Goal: Task Accomplishment & Management: Complete application form

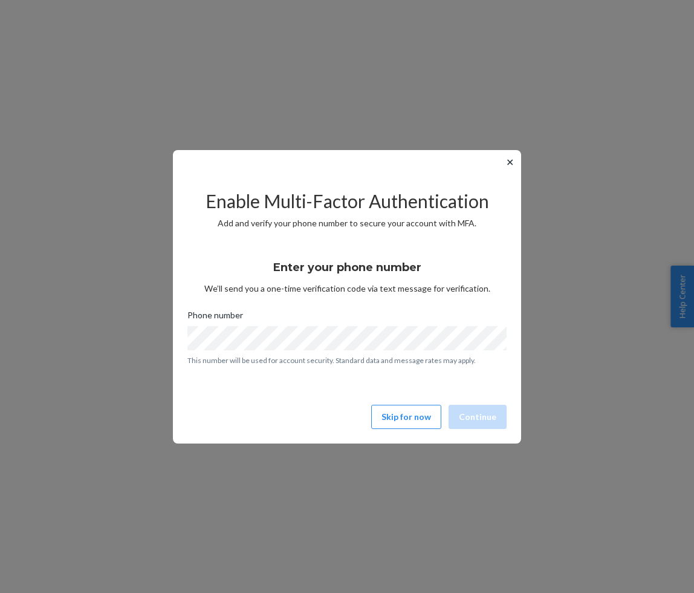
click at [512, 155] on button "✕" at bounding box center [510, 162] width 13 height 15
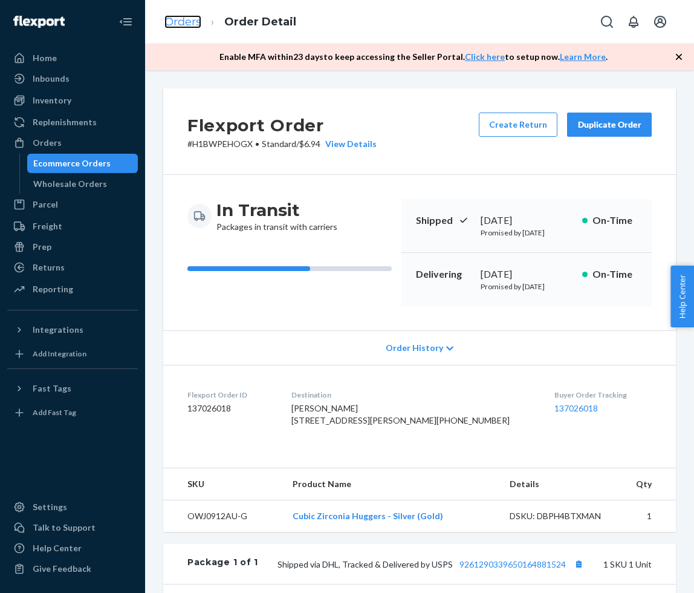
click at [178, 15] on link "Orders" at bounding box center [183, 21] width 37 height 13
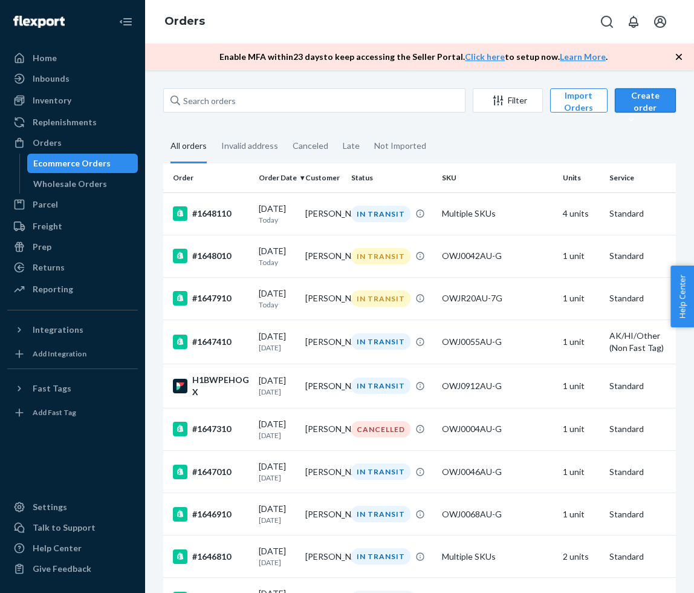
click at [647, 105] on div "Create order" at bounding box center [645, 108] width 43 height 36
click at [646, 122] on button "Ecommerce order" at bounding box center [676, 130] width 116 height 26
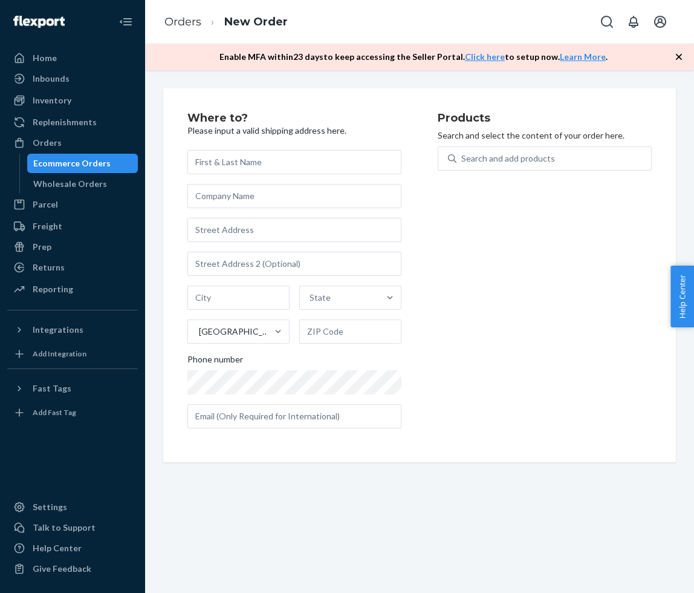
click at [319, 171] on input "text" at bounding box center [295, 162] width 214 height 24
paste input "[PERSON_NAME]"
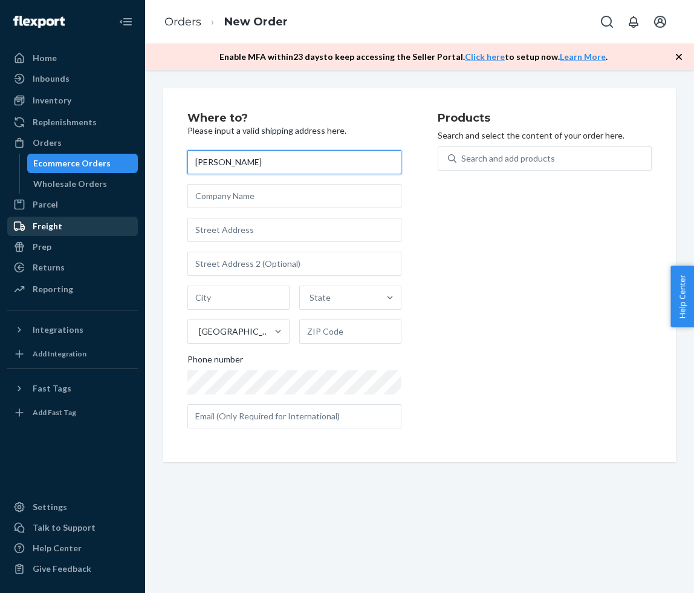
type input "[PERSON_NAME]"
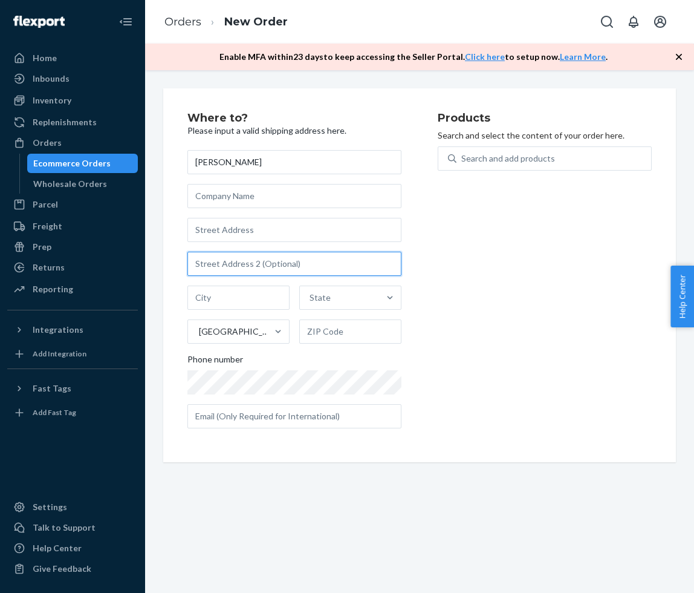
click at [292, 264] on input "text" at bounding box center [295, 264] width 214 height 24
click at [284, 242] on div "[PERSON_NAME] State [GEOGRAPHIC_DATA] Phone number" at bounding box center [295, 289] width 214 height 278
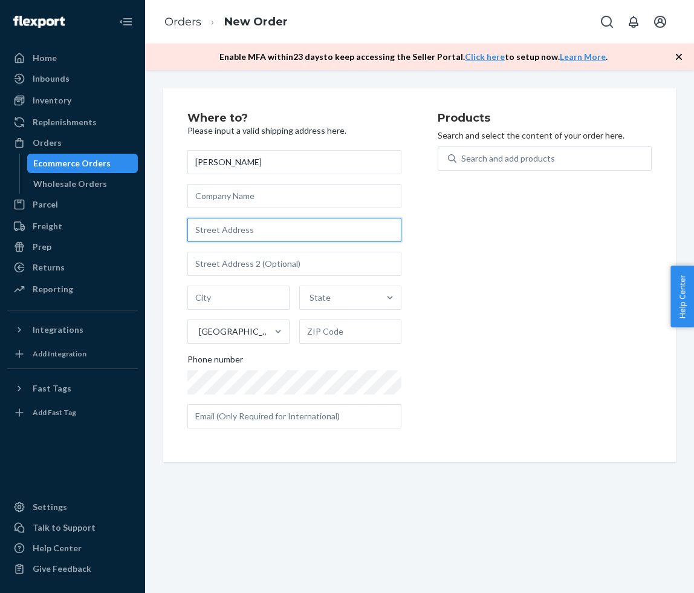
click at [280, 233] on input "text" at bounding box center [295, 230] width 214 height 24
paste input "1521 Cat Mountain Tr"
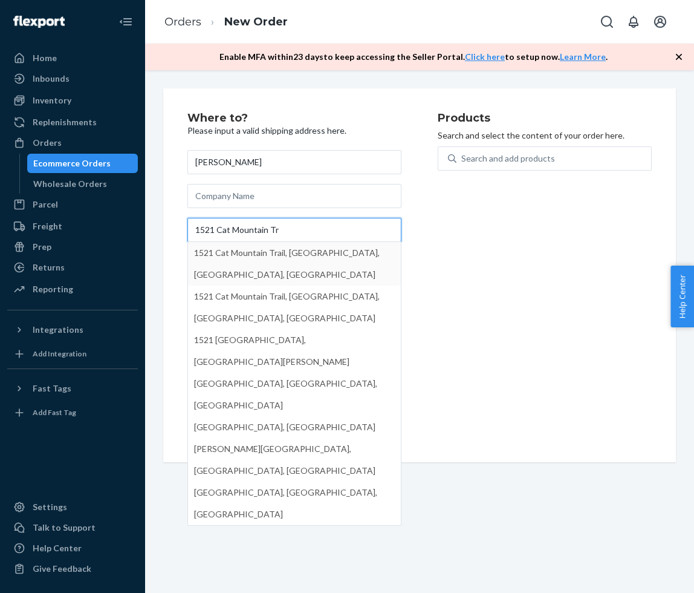
type input "1521 Cat Mountain Tr"
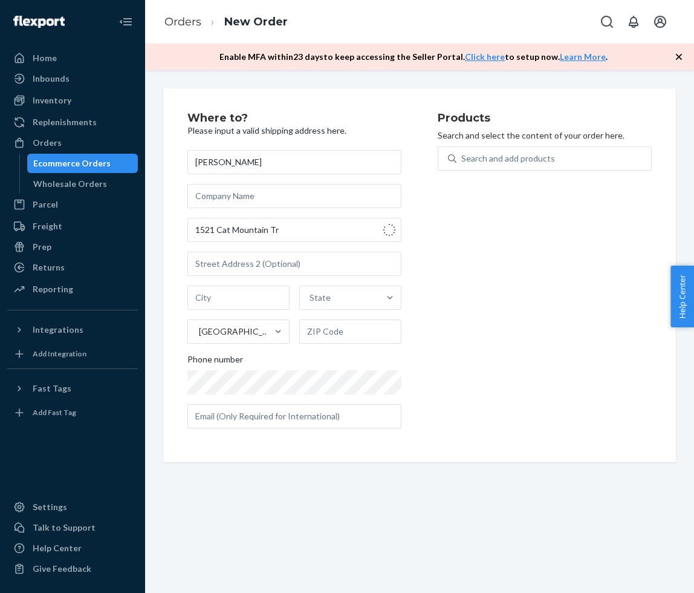
type input "[PERSON_NAME]"
type input "76248"
type input "1521 Cat Mountain Trail"
click at [524, 278] on div "Products Search and select the content of your order here. Search and add produ…" at bounding box center [545, 275] width 214 height 325
drag, startPoint x: 524, startPoint y: 278, endPoint x: 521, endPoint y: 201, distance: 77.5
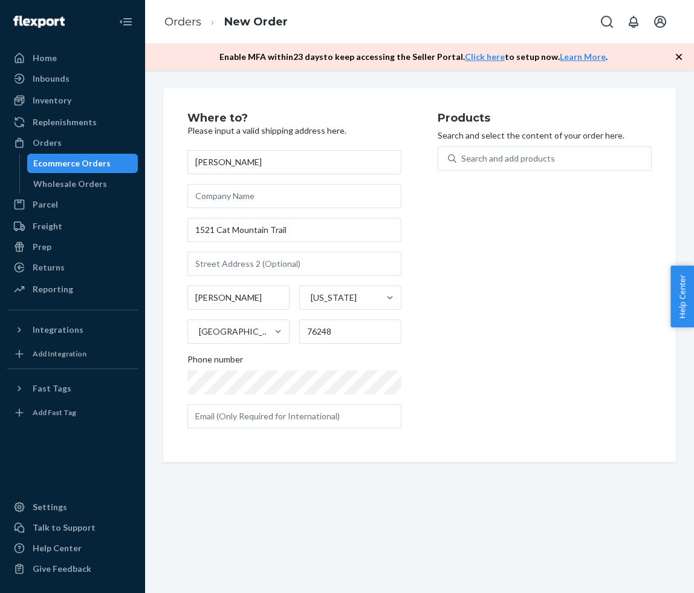
click at [521, 203] on div "Products Search and select the content of your order here. Search and add produ…" at bounding box center [545, 275] width 214 height 325
click at [517, 163] on div "Search and add products" at bounding box center [509, 158] width 94 height 12
click at [463, 163] on input "Search and add products" at bounding box center [462, 158] width 1 height 12
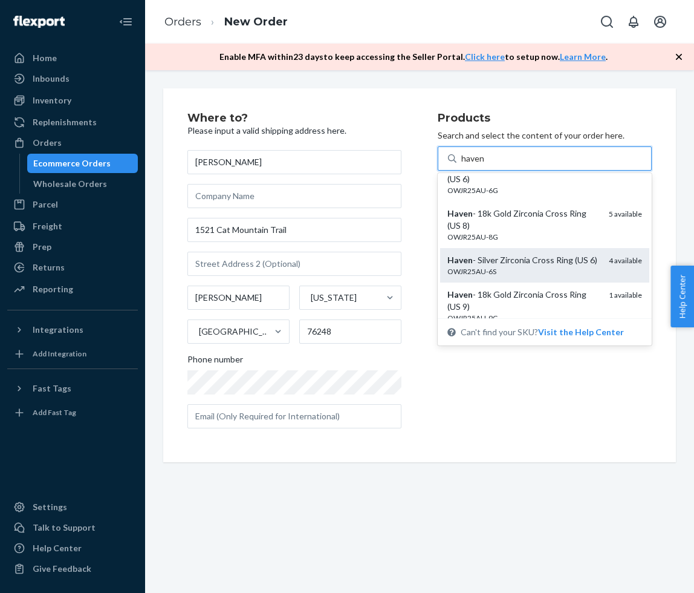
scroll to position [15, 0]
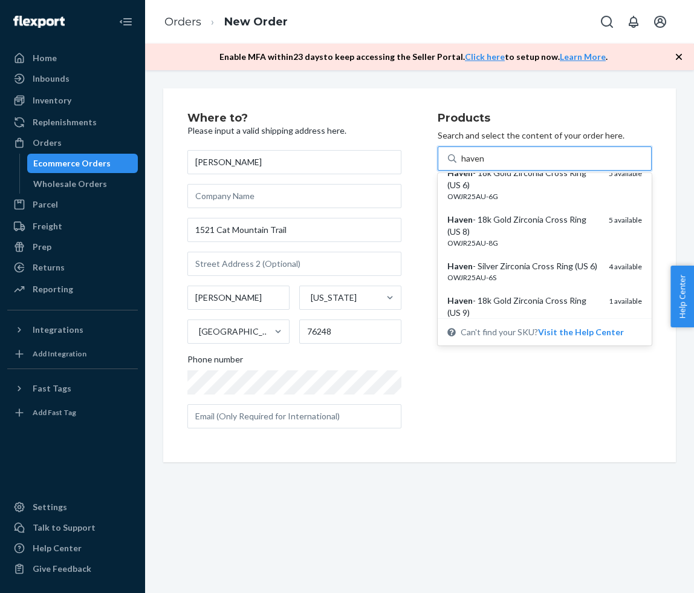
type input "haven"
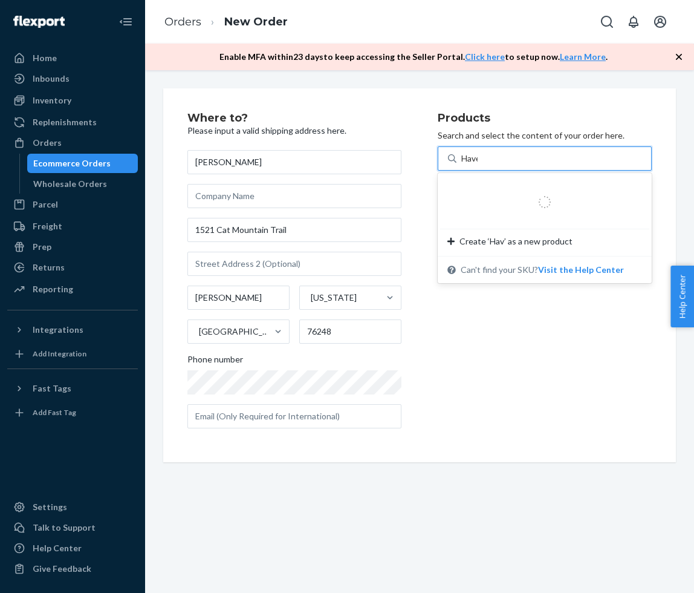
type input "Haven"
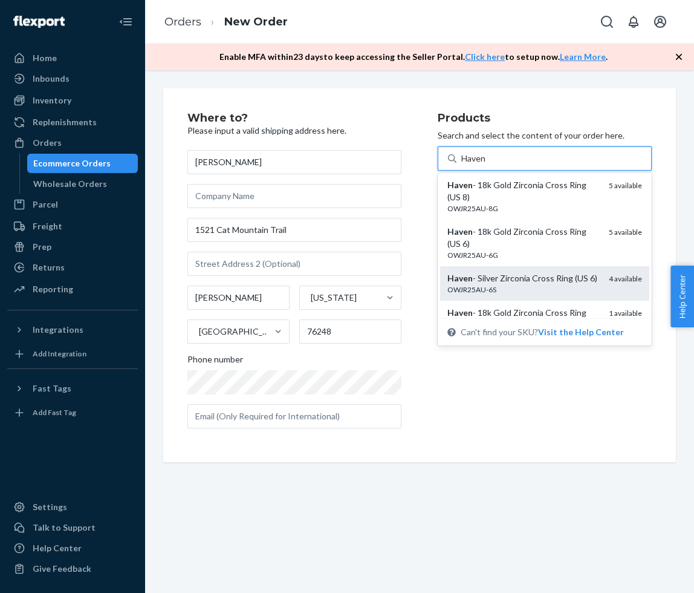
scroll to position [0, 0]
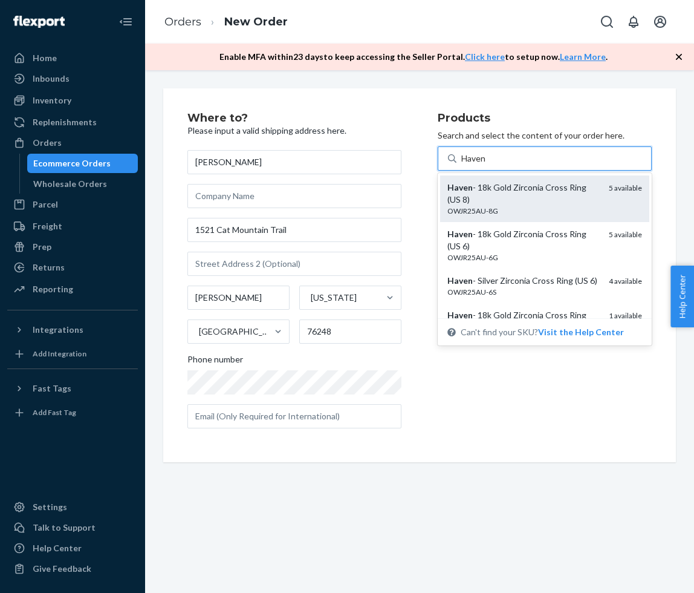
click at [544, 206] on div "OWJR25AU-8G" at bounding box center [524, 211] width 152 height 10
click at [487, 165] on input "Haven" at bounding box center [474, 158] width 25 height 12
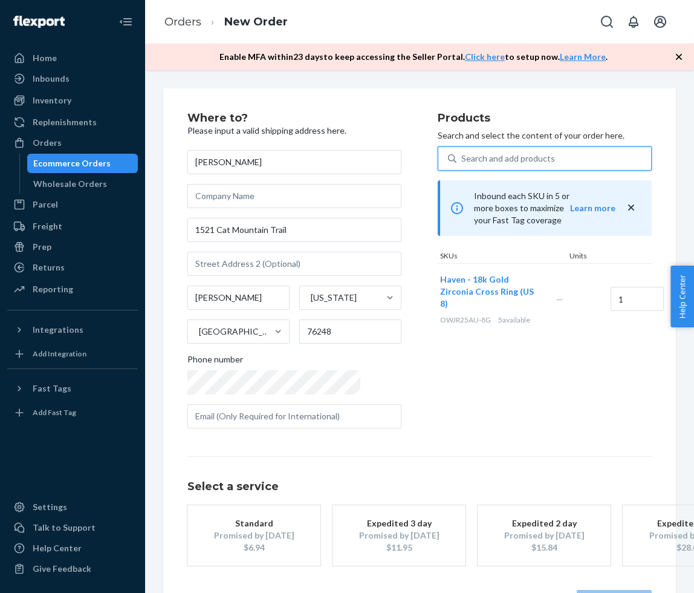
scroll to position [45, 0]
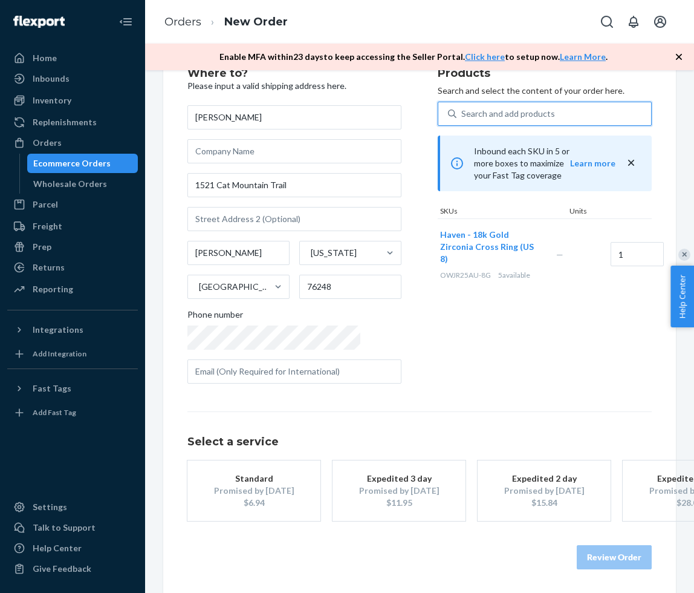
click at [260, 480] on div "Standard" at bounding box center [254, 478] width 97 height 12
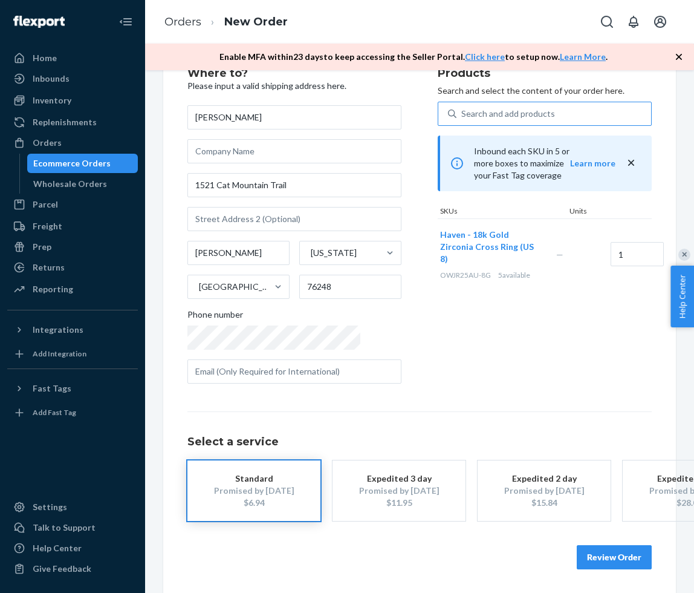
click at [600, 554] on button "Review Order" at bounding box center [614, 557] width 75 height 24
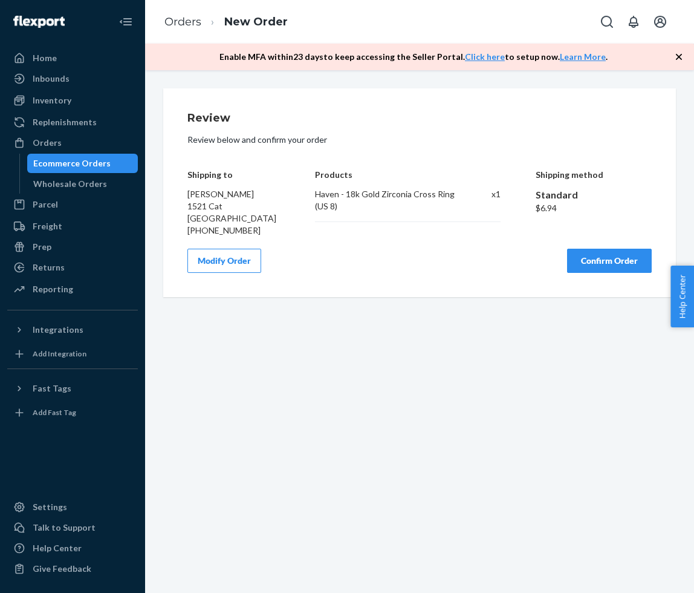
scroll to position [0, 0]
click at [606, 266] on button "Confirm Order" at bounding box center [609, 261] width 85 height 24
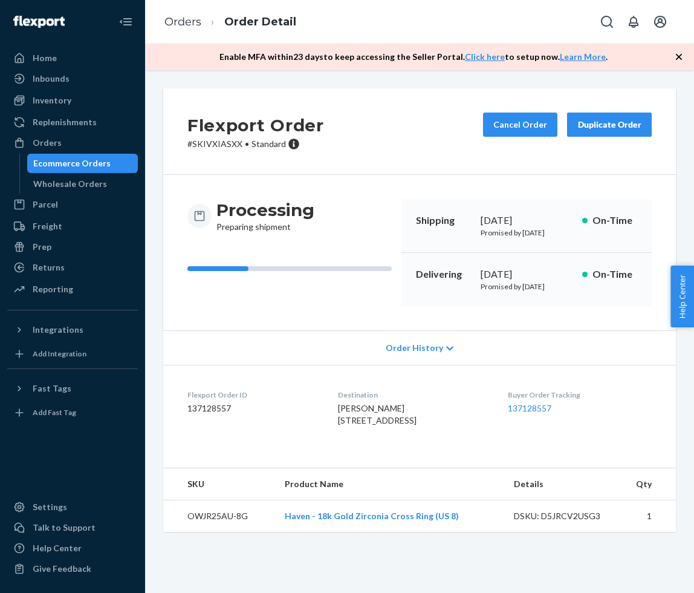
click at [459, 532] on td "Haven - 18k Gold Zirconia Cross Ring (US 8)" at bounding box center [389, 516] width 229 height 32
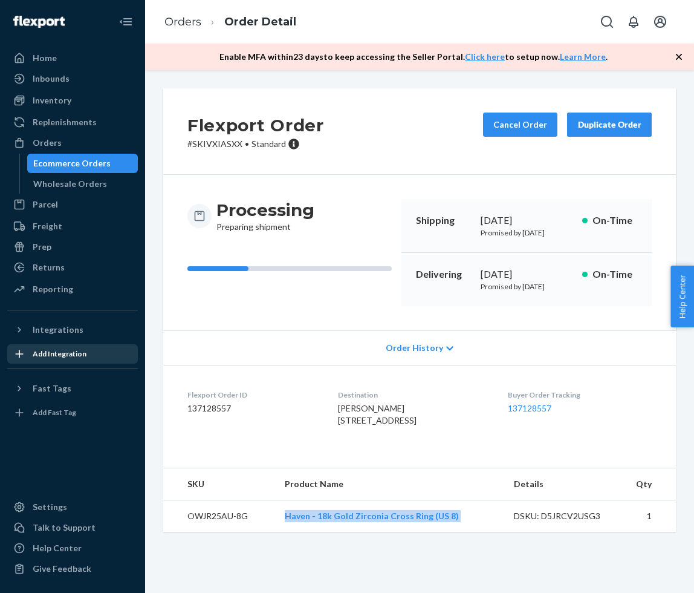
copy link "Haven - 18k Gold Zirconia Cross Ring (US 8)"
click at [41, 63] on div "Home" at bounding box center [45, 58] width 24 height 12
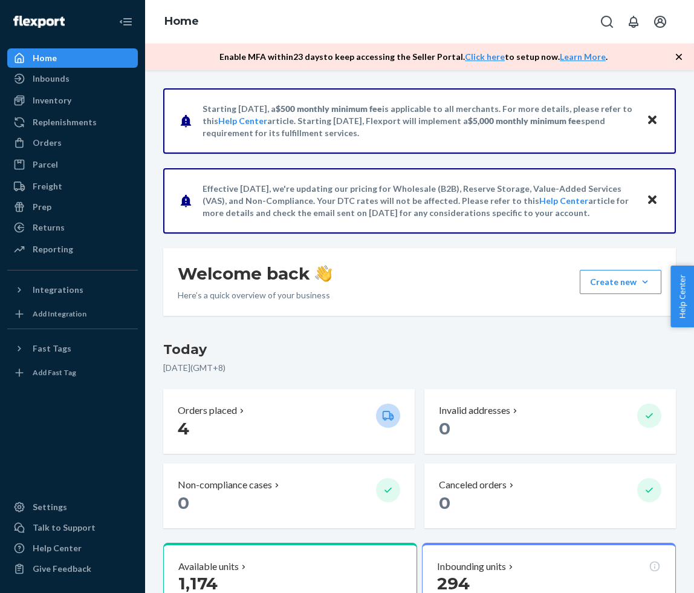
click at [654, 116] on icon "Close" at bounding box center [652, 120] width 8 height 15
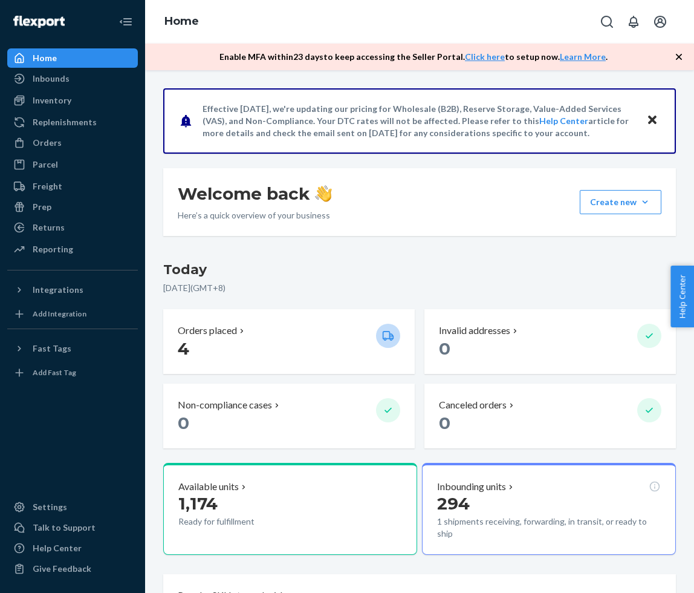
click at [654, 116] on icon "Close" at bounding box center [652, 120] width 8 height 15
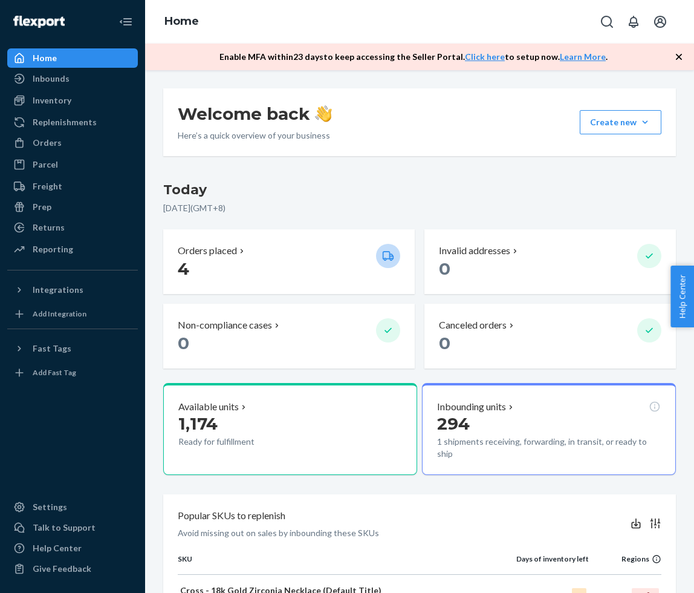
click at [679, 55] on icon "button" at bounding box center [679, 57] width 12 height 12
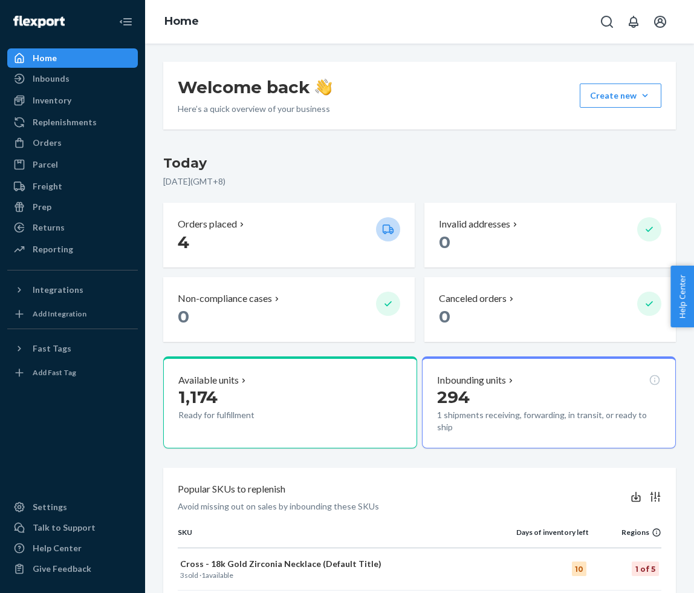
click at [674, 90] on div "Welcome back Here’s a quick overview of your business Create new Create new inb…" at bounding box center [419, 96] width 513 height 68
click at [613, 103] on button "Create new Create new inbound Create new order Create new product" at bounding box center [621, 95] width 82 height 24
click at [585, 153] on span "Create new order" at bounding box center [588, 150] width 77 height 8
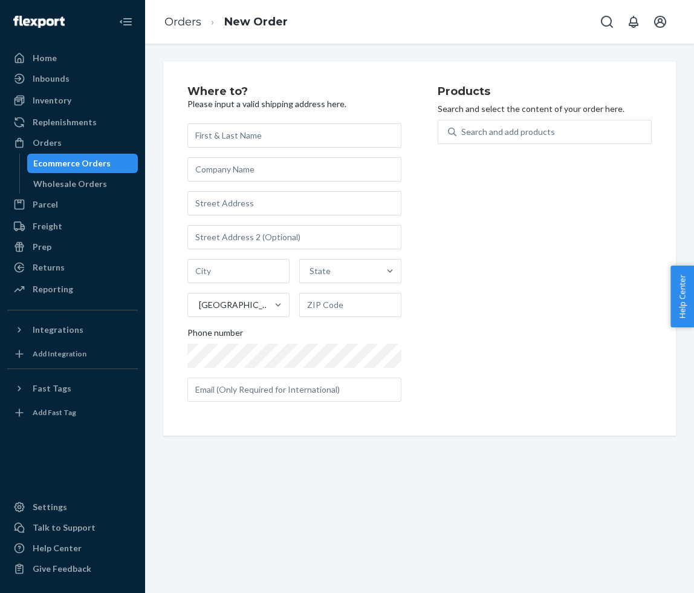
click at [252, 134] on input "text" at bounding box center [295, 135] width 214 height 24
type input "1644810"
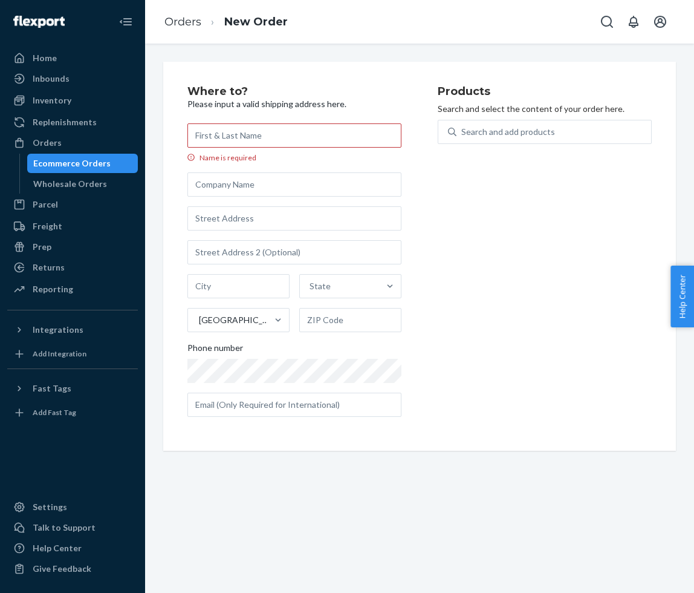
click at [249, 149] on label "Name is required" at bounding box center [295, 142] width 214 height 39
click at [249, 148] on input "Name is required" at bounding box center [295, 135] width 214 height 24
click at [249, 142] on input "Name is required" at bounding box center [295, 135] width 214 height 24
paste input "[PERSON_NAME]"
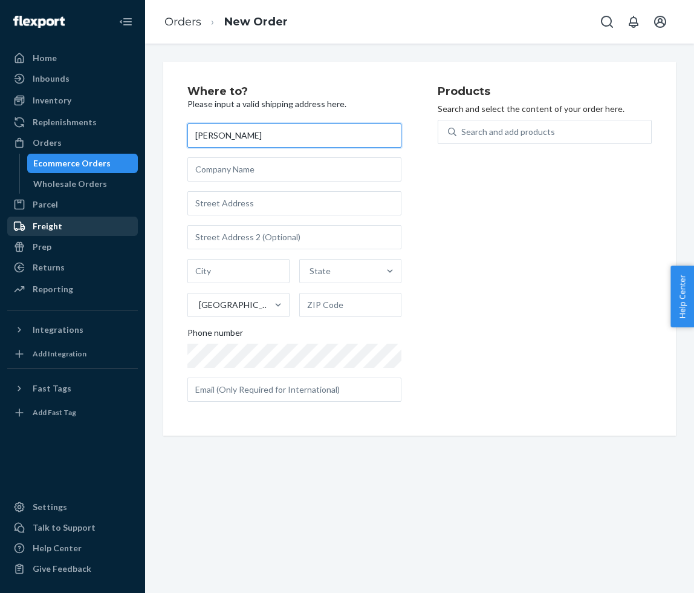
type input "[PERSON_NAME]"
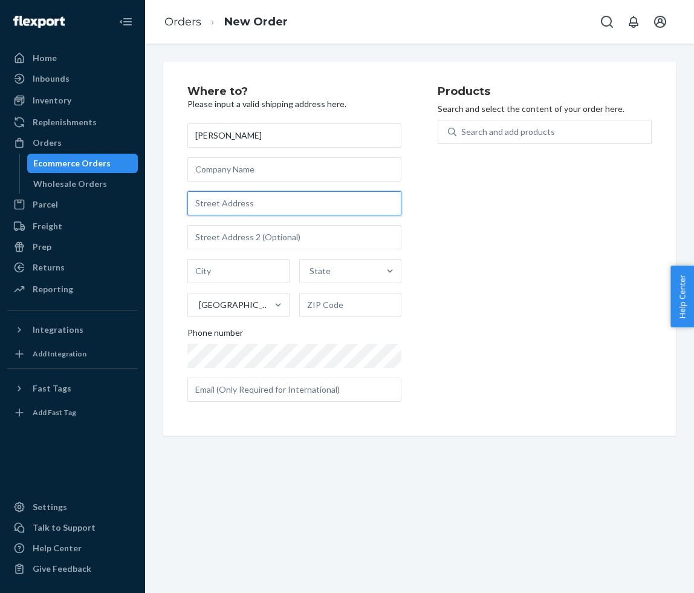
click at [260, 195] on input "text" at bounding box center [295, 203] width 214 height 24
paste input "[STREET_ADDRESS]"
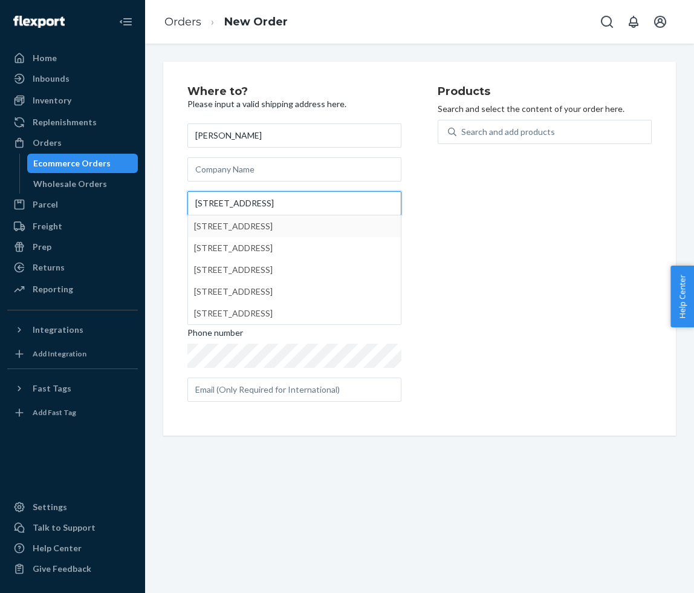
type input "[STREET_ADDRESS]"
type input "[GEOGRAPHIC_DATA]"
type input "98107"
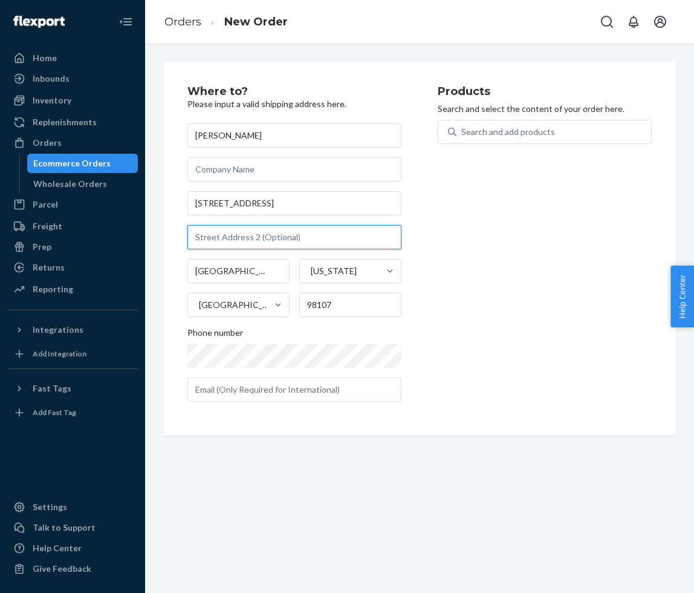
click at [298, 238] on input "text" at bounding box center [295, 237] width 214 height 24
paste input "Unit 315"
type input "Unit 315"
click at [549, 281] on div "Products Search and select the content of your order here. Search and add produ…" at bounding box center [545, 248] width 214 height 325
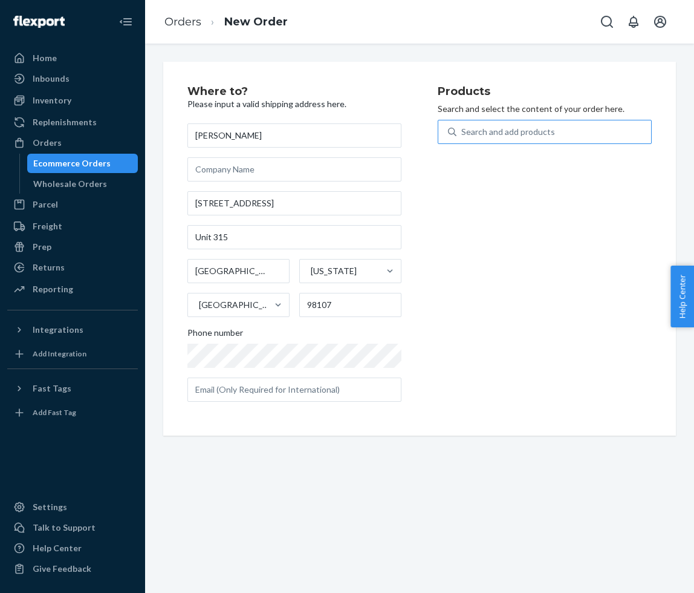
click at [504, 136] on div "Search and add products" at bounding box center [509, 132] width 94 height 12
click at [463, 136] on input "Search and add products" at bounding box center [462, 132] width 1 height 12
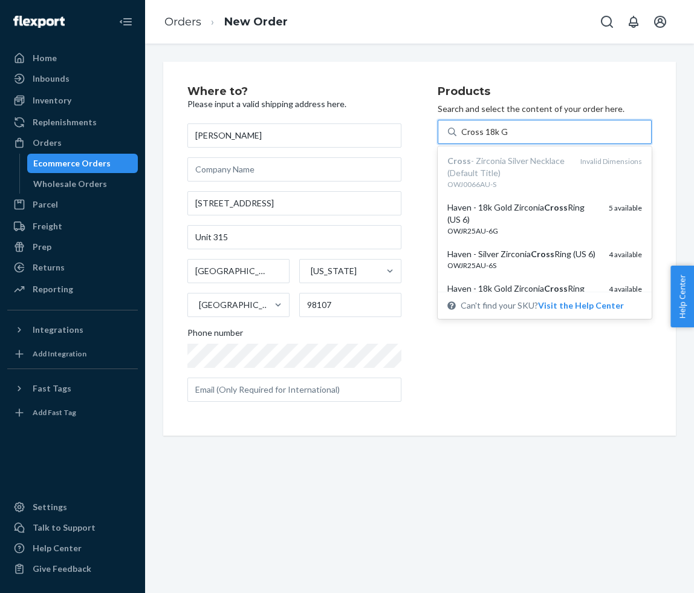
type input "Cross 18k Gold"
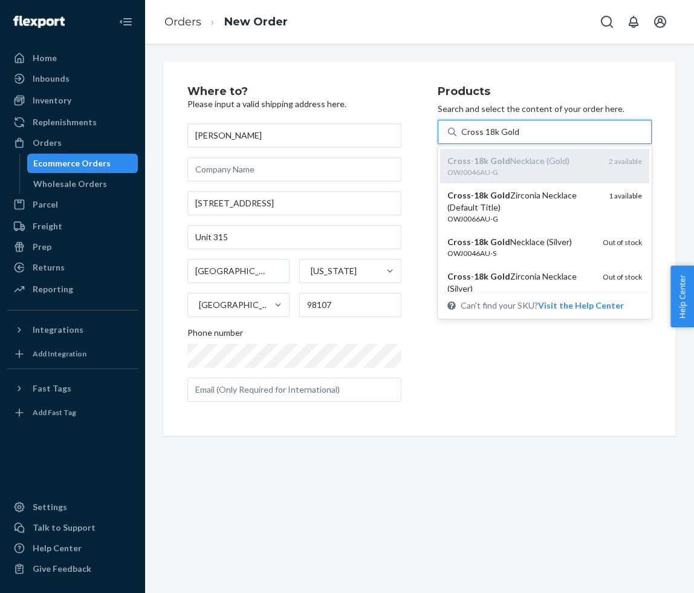
click at [516, 176] on div "OWJ0046AU-G" at bounding box center [524, 172] width 152 height 10
click at [516, 138] on input "Cross 18k Gold" at bounding box center [491, 132] width 58 height 12
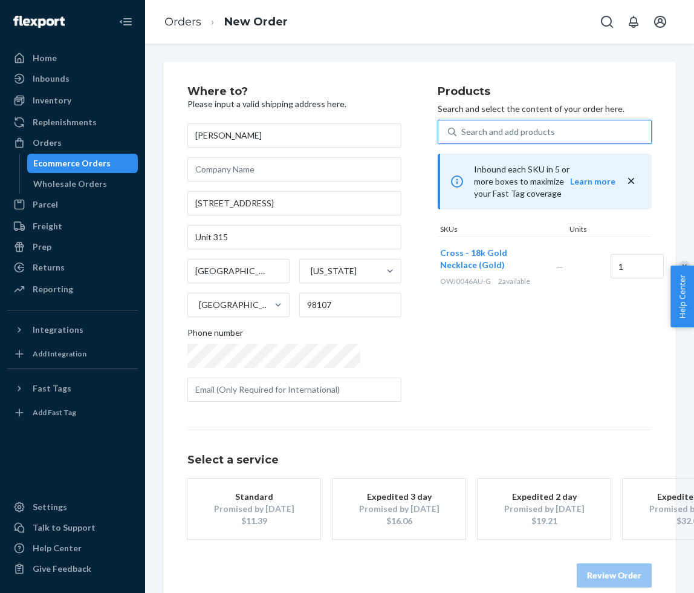
click at [236, 517] on div "$11.39" at bounding box center [254, 521] width 97 height 12
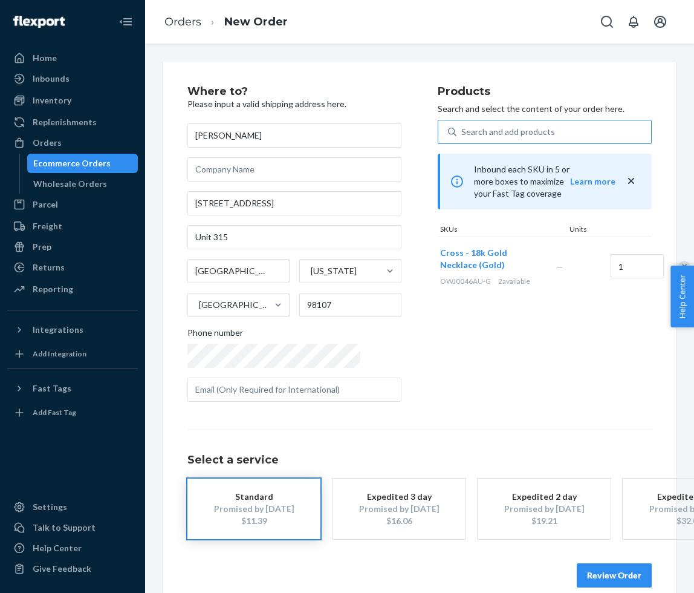
click at [606, 564] on button "Review Order" at bounding box center [614, 575] width 75 height 24
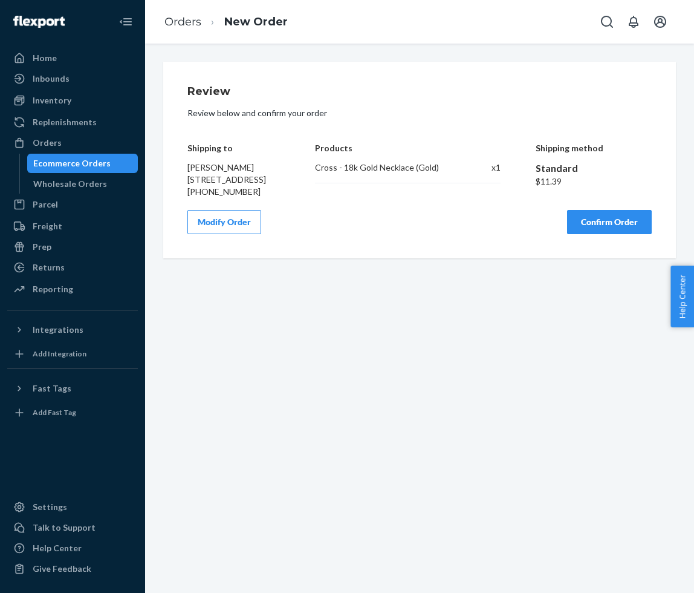
click at [607, 234] on button "Confirm Order" at bounding box center [609, 222] width 85 height 24
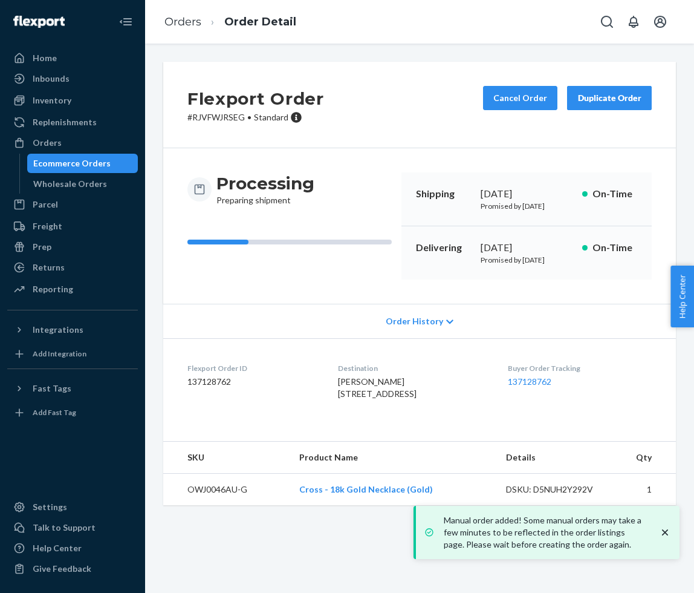
click at [668, 532] on icon "close toast" at bounding box center [665, 532] width 12 height 12
